Goal: Use online tool/utility: Utilize a website feature to perform a specific function

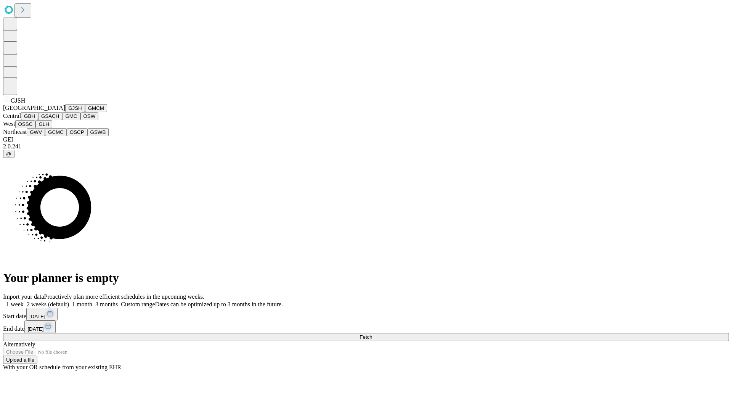
click at [65, 112] on button "GJSH" at bounding box center [75, 108] width 20 height 8
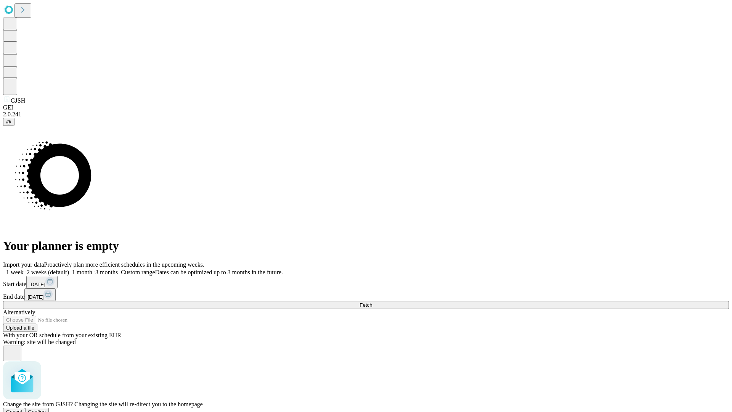
click at [46, 409] on span "Confirm" at bounding box center [37, 412] width 18 height 6
click at [69, 269] on label "2 weeks (default)" at bounding box center [46, 272] width 45 height 6
click at [372, 302] on span "Fetch" at bounding box center [365, 305] width 13 height 6
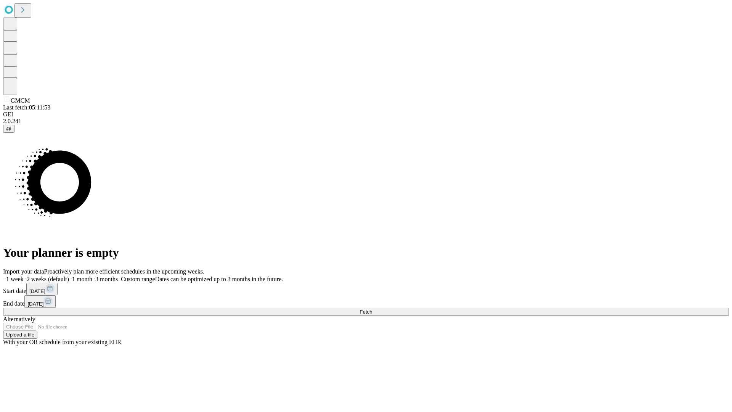
click at [372, 309] on span "Fetch" at bounding box center [365, 312] width 13 height 6
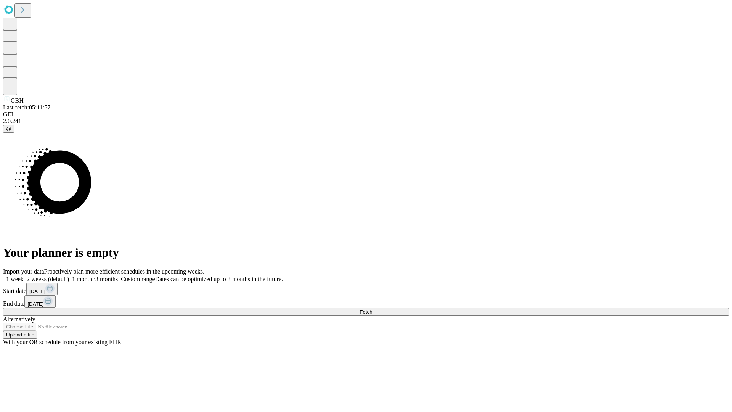
click at [69, 276] on label "2 weeks (default)" at bounding box center [46, 279] width 45 height 6
click at [372, 309] on span "Fetch" at bounding box center [365, 312] width 13 height 6
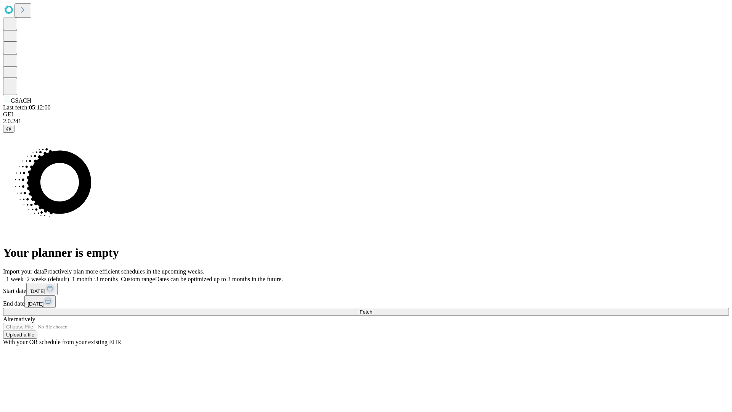
click at [372, 309] on span "Fetch" at bounding box center [365, 312] width 13 height 6
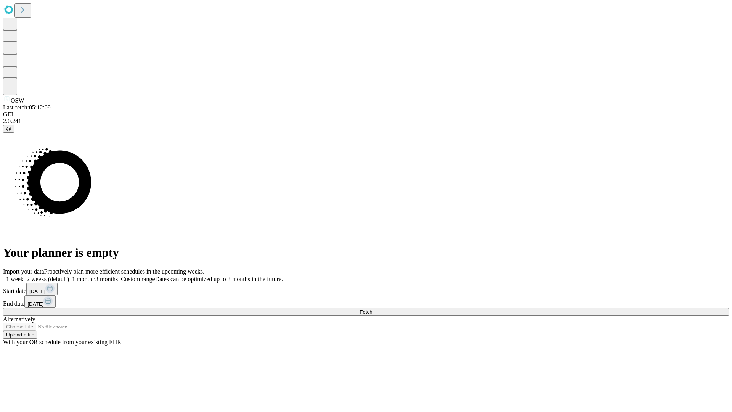
click at [69, 276] on label "2 weeks (default)" at bounding box center [46, 279] width 45 height 6
click at [372, 309] on span "Fetch" at bounding box center [365, 312] width 13 height 6
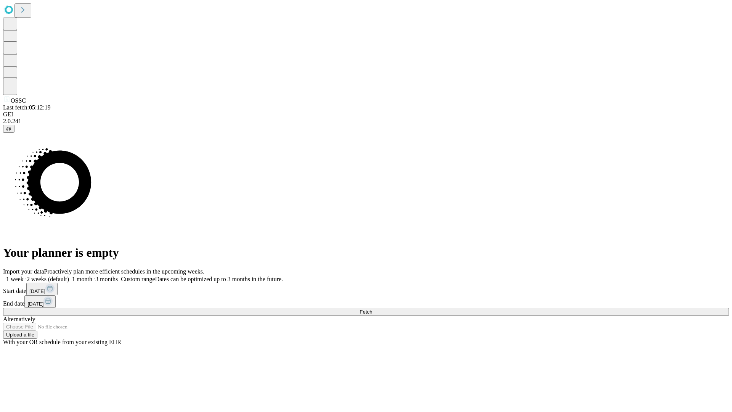
click at [69, 276] on label "2 weeks (default)" at bounding box center [46, 279] width 45 height 6
click at [372, 309] on span "Fetch" at bounding box center [365, 312] width 13 height 6
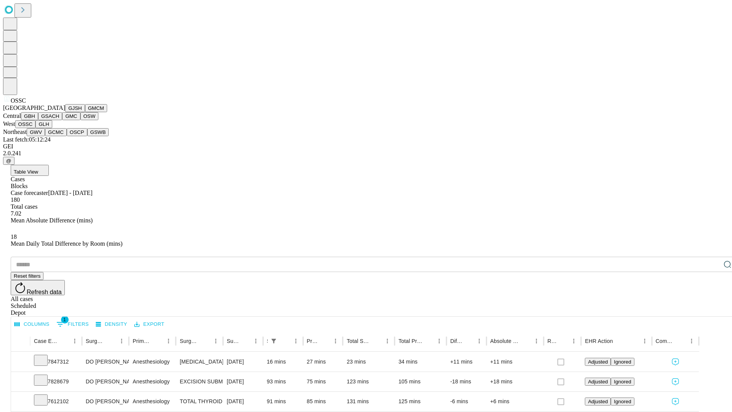
click at [52, 128] on button "GLH" at bounding box center [43, 124] width 16 height 8
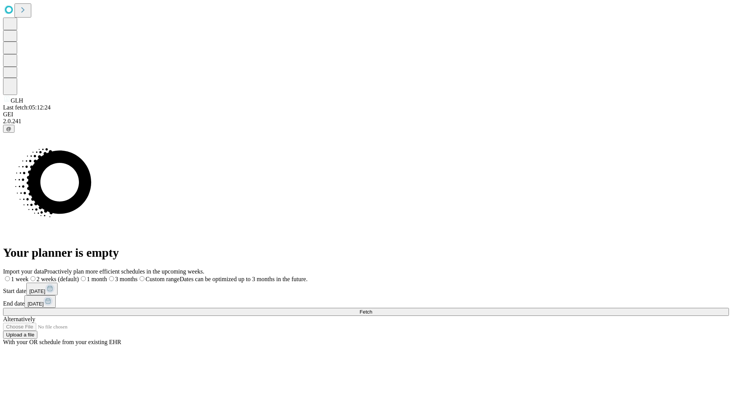
click at [79, 276] on label "2 weeks (default)" at bounding box center [54, 279] width 50 height 6
click at [372, 309] on span "Fetch" at bounding box center [365, 312] width 13 height 6
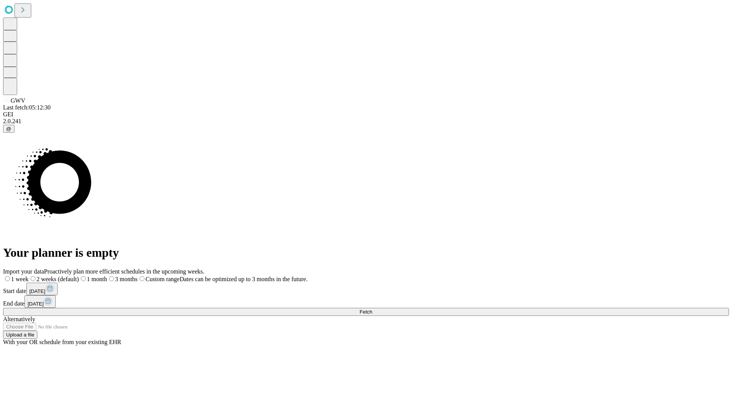
click at [79, 276] on label "2 weeks (default)" at bounding box center [54, 279] width 50 height 6
click at [372, 309] on span "Fetch" at bounding box center [365, 312] width 13 height 6
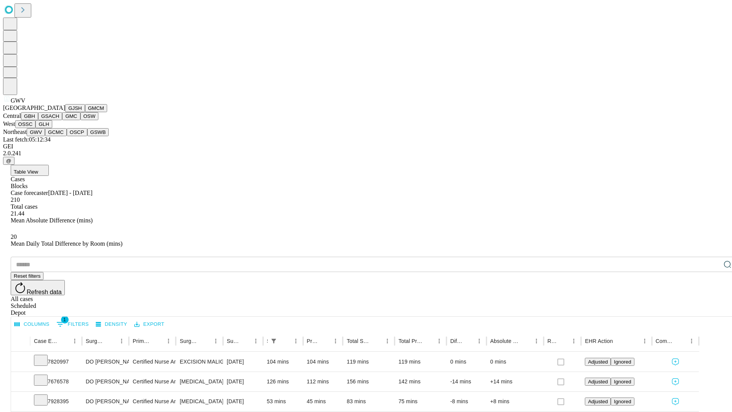
click at [59, 136] on button "GCMC" at bounding box center [56, 132] width 22 height 8
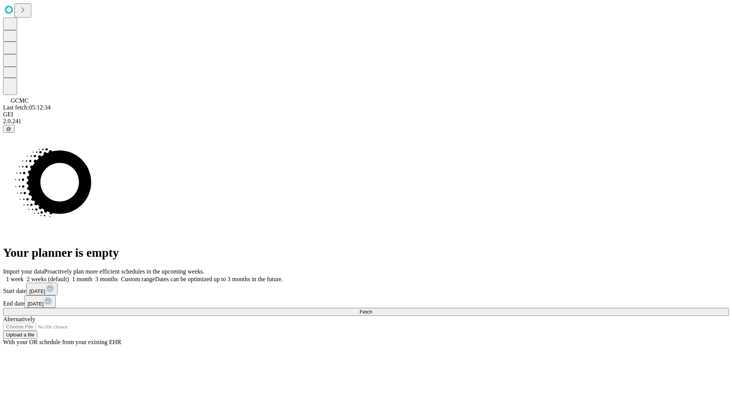
click at [69, 276] on label "2 weeks (default)" at bounding box center [46, 279] width 45 height 6
click at [372, 309] on span "Fetch" at bounding box center [365, 312] width 13 height 6
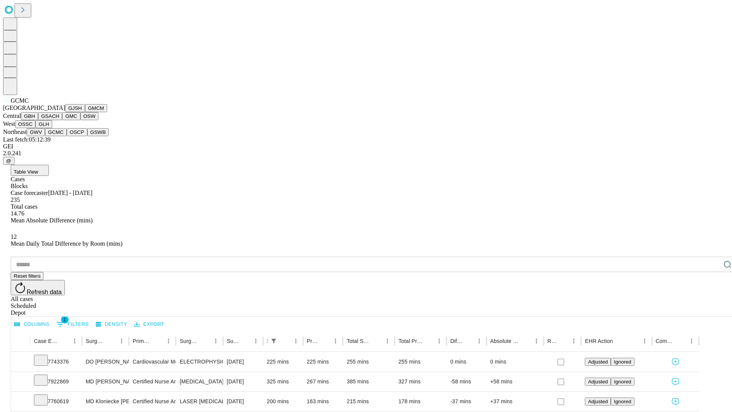
click at [67, 136] on button "OSCP" at bounding box center [77, 132] width 21 height 8
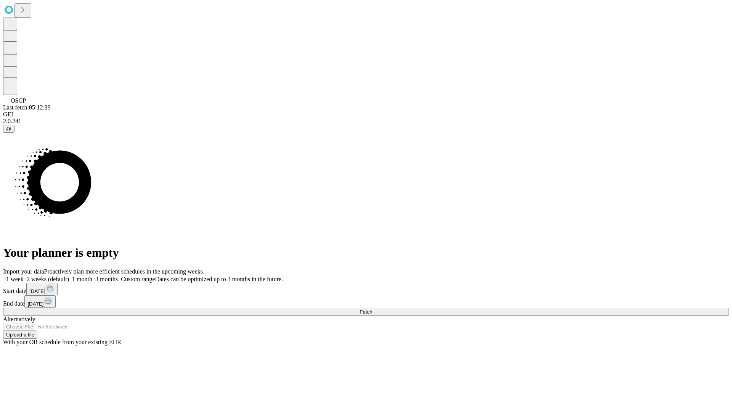
click at [69, 276] on label "2 weeks (default)" at bounding box center [46, 279] width 45 height 6
click at [372, 309] on span "Fetch" at bounding box center [365, 312] width 13 height 6
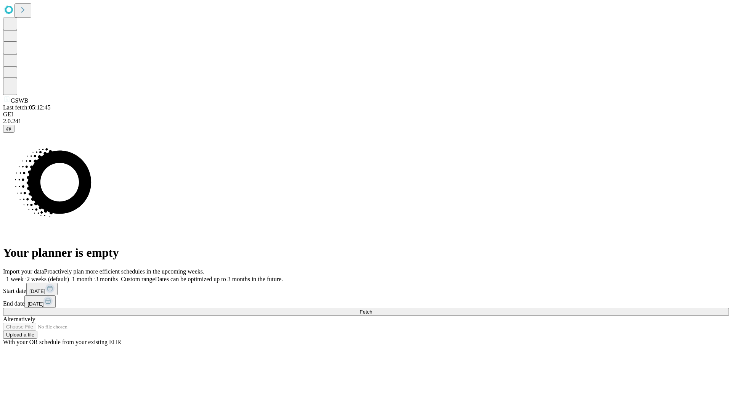
click at [69, 276] on label "2 weeks (default)" at bounding box center [46, 279] width 45 height 6
click at [372, 309] on span "Fetch" at bounding box center [365, 312] width 13 height 6
